Goal: Navigation & Orientation: Understand site structure

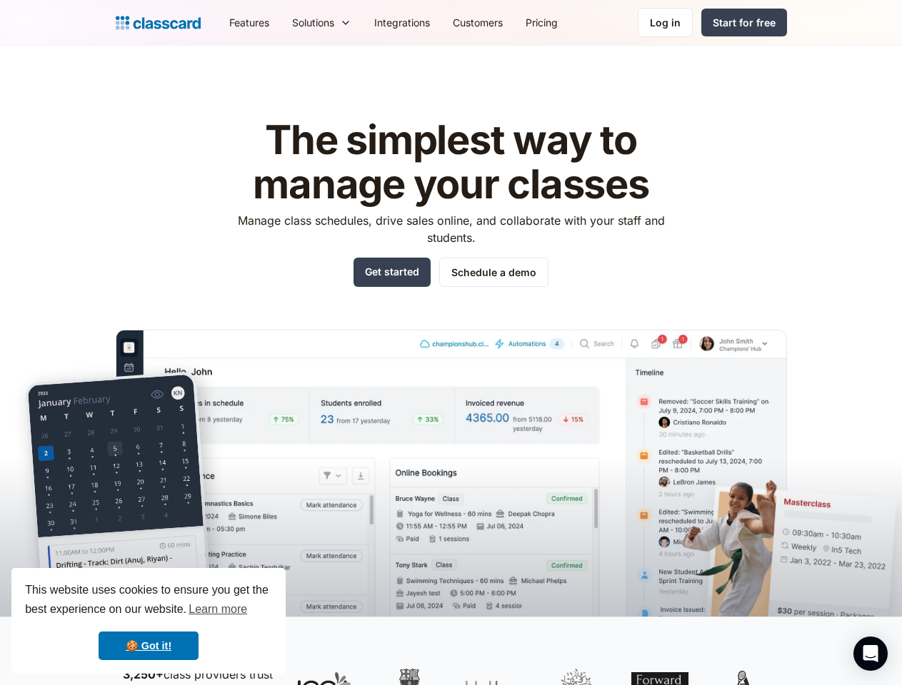
click at [451, 343] on img at bounding box center [451, 494] width 671 height 329
click at [149, 621] on div "This website uses cookies to ensure you get the best experience on our website.…" at bounding box center [148, 621] width 274 height 106
click at [502, 22] on nav "Features Resources Blog The latest industry news, updates and info. Customer st…" at bounding box center [502, 22] width 569 height 32
click at [281, 22] on div "Solutions Sports academy Swim school Dance studio Gymnastics Music school Marti…" at bounding box center [322, 22] width 82 height 32
click at [870, 654] on icon "Open Intercom Messenger" at bounding box center [870, 653] width 15 height 17
